Goal: Information Seeking & Learning: Learn about a topic

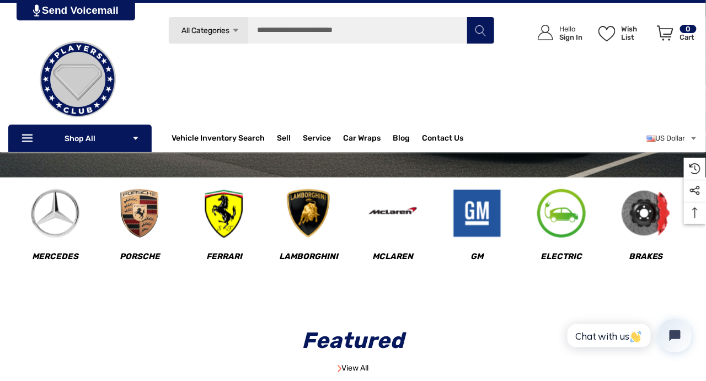
scroll to position [278, 0]
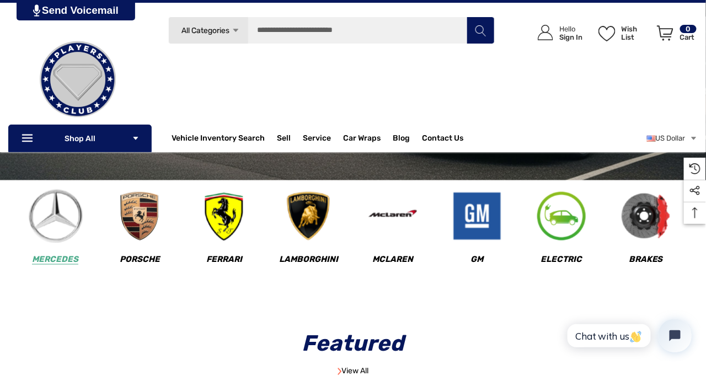
click at [55, 203] on img at bounding box center [55, 216] width 55 height 55
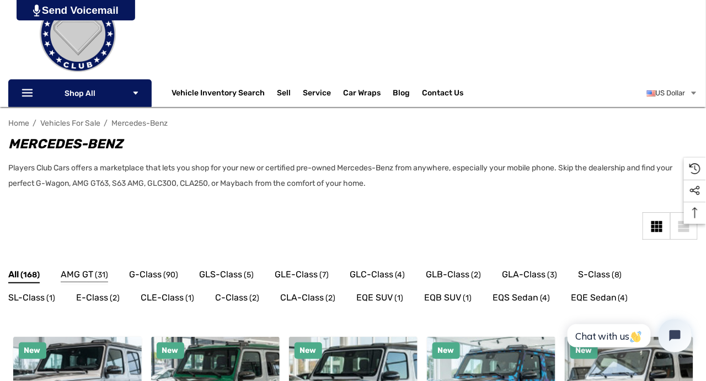
click at [85, 273] on span "AMG GT" at bounding box center [77, 274] width 33 height 14
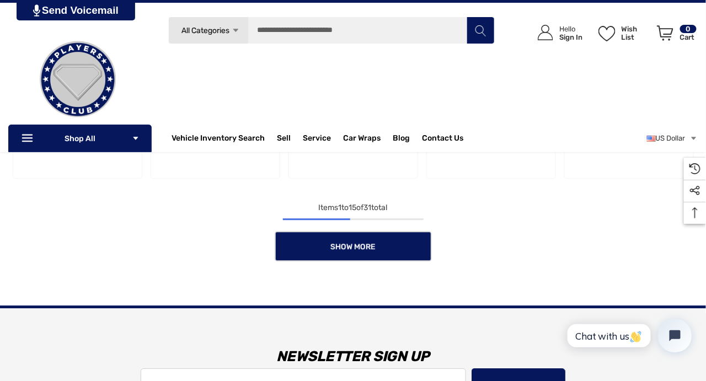
scroll to position [808, 0]
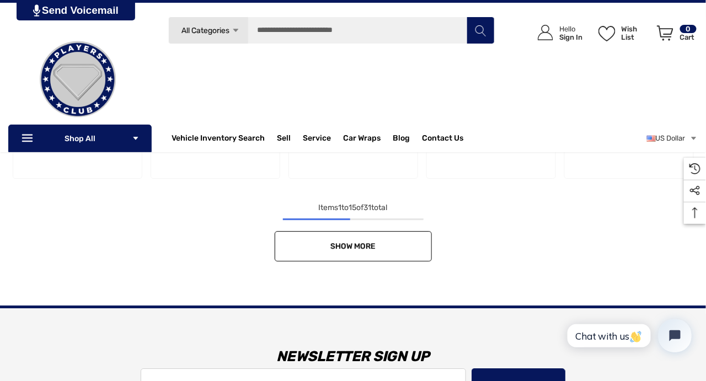
click at [291, 245] on link "Show More" at bounding box center [353, 246] width 157 height 30
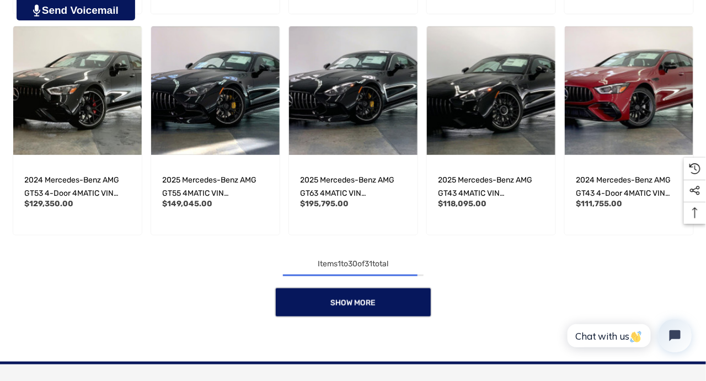
scroll to position [1439, 0]
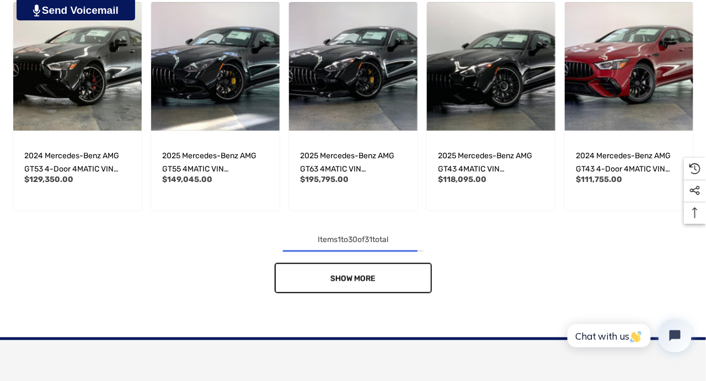
click at [373, 291] on link "Show More" at bounding box center [353, 278] width 157 height 30
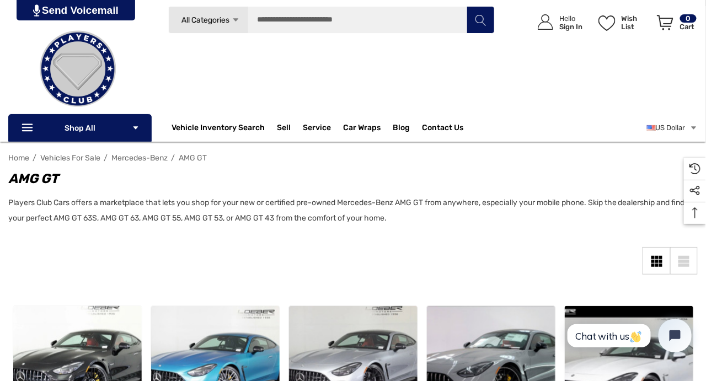
scroll to position [0, 0]
